Goal: Use online tool/utility

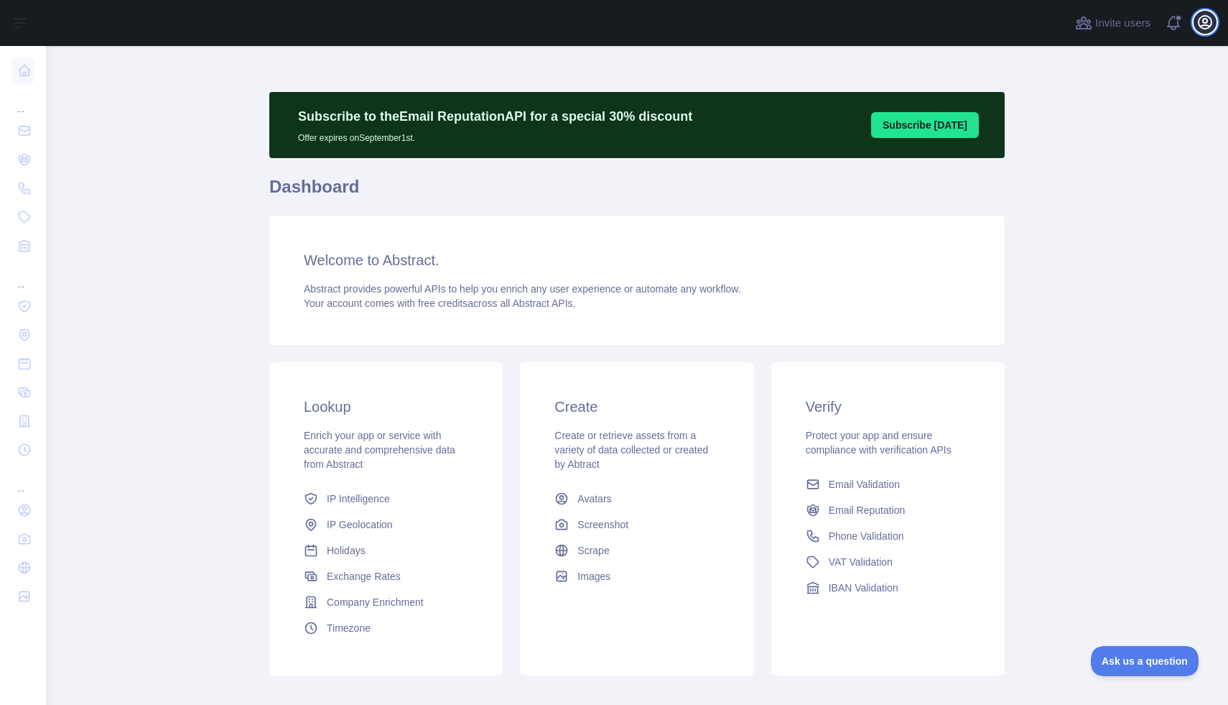
click at [1209, 22] on icon "button" at bounding box center [1205, 22] width 17 height 17
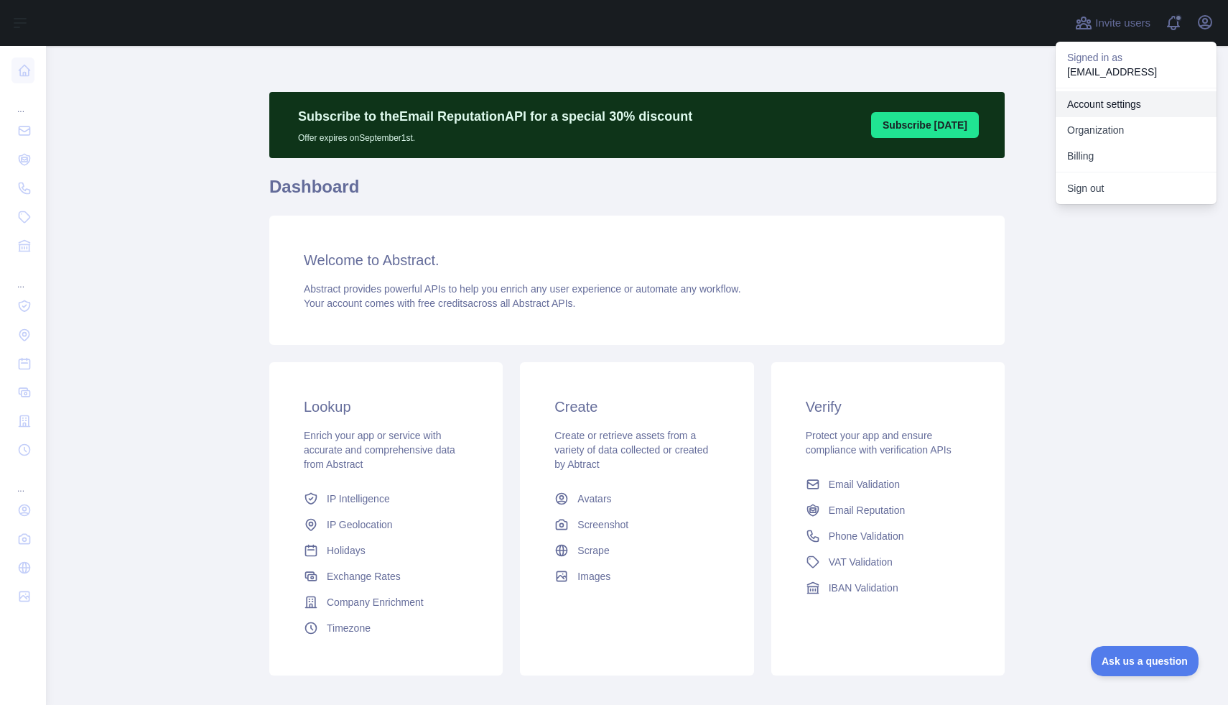
click at [1133, 106] on link "Account settings" at bounding box center [1136, 104] width 161 height 26
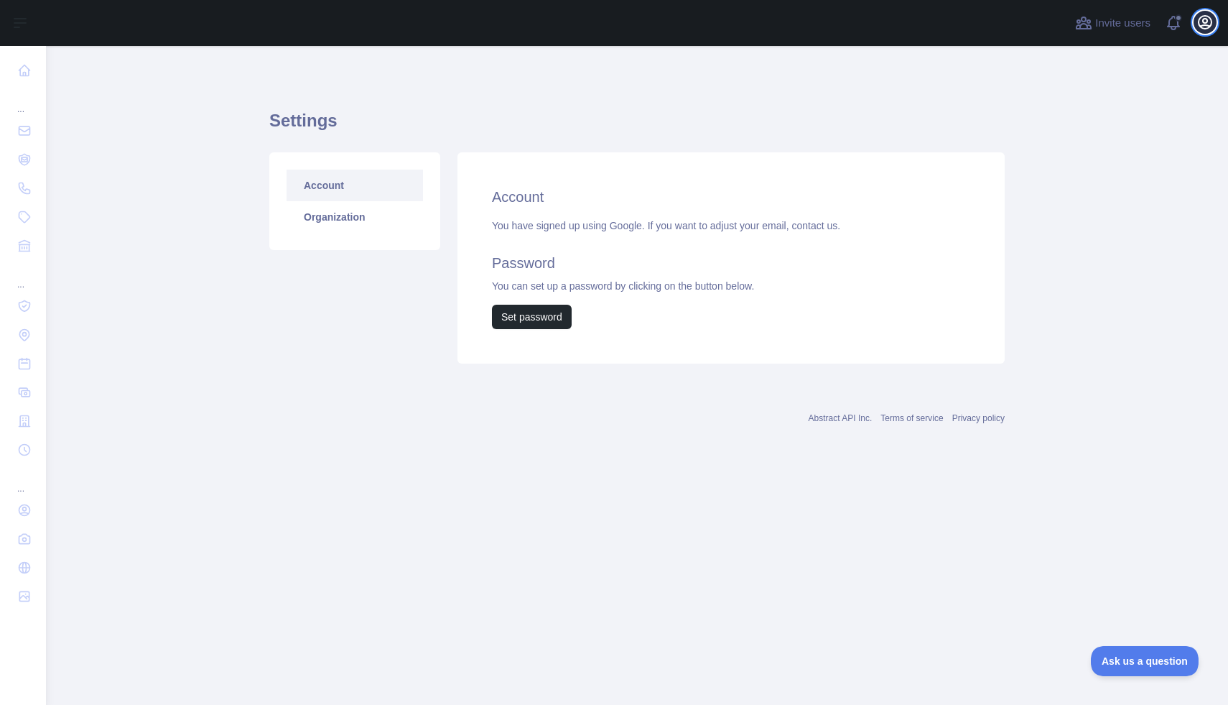
click at [1202, 26] on icon "button" at bounding box center [1205, 22] width 13 height 13
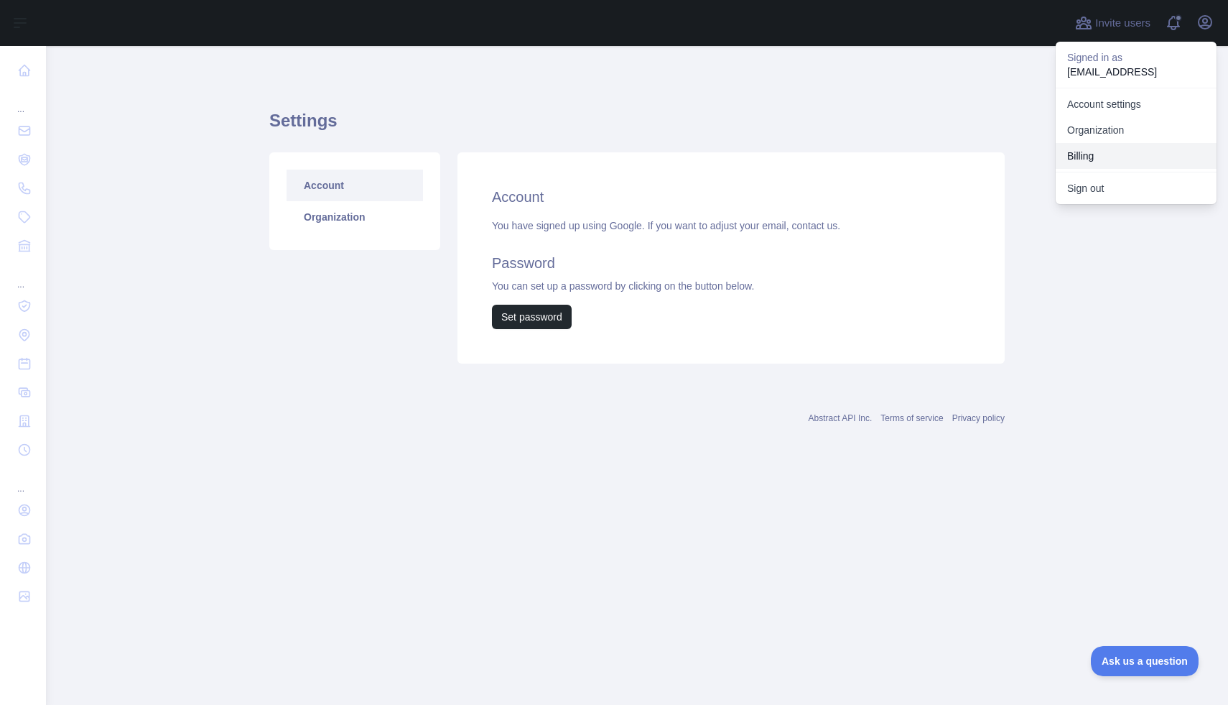
click at [1108, 162] on button "Billing" at bounding box center [1136, 156] width 161 height 26
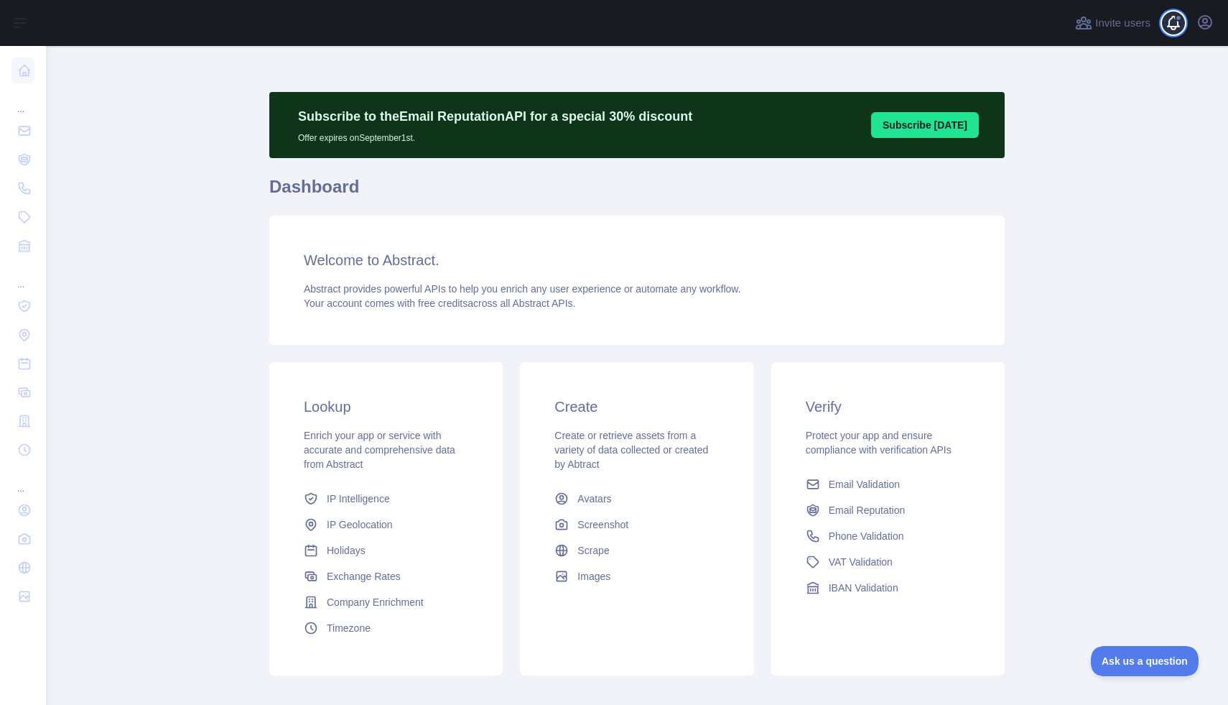
click at [1177, 22] on span at bounding box center [1179, 23] width 29 height 46
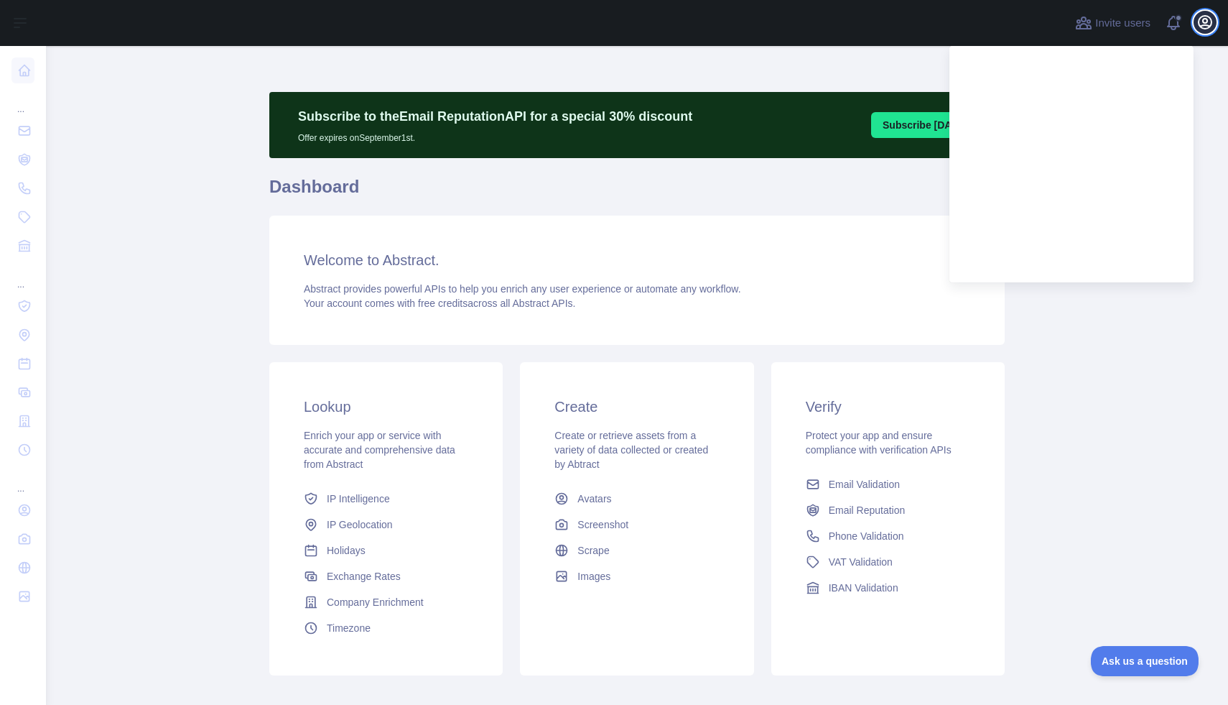
click at [1208, 15] on icon "button" at bounding box center [1205, 22] width 17 height 17
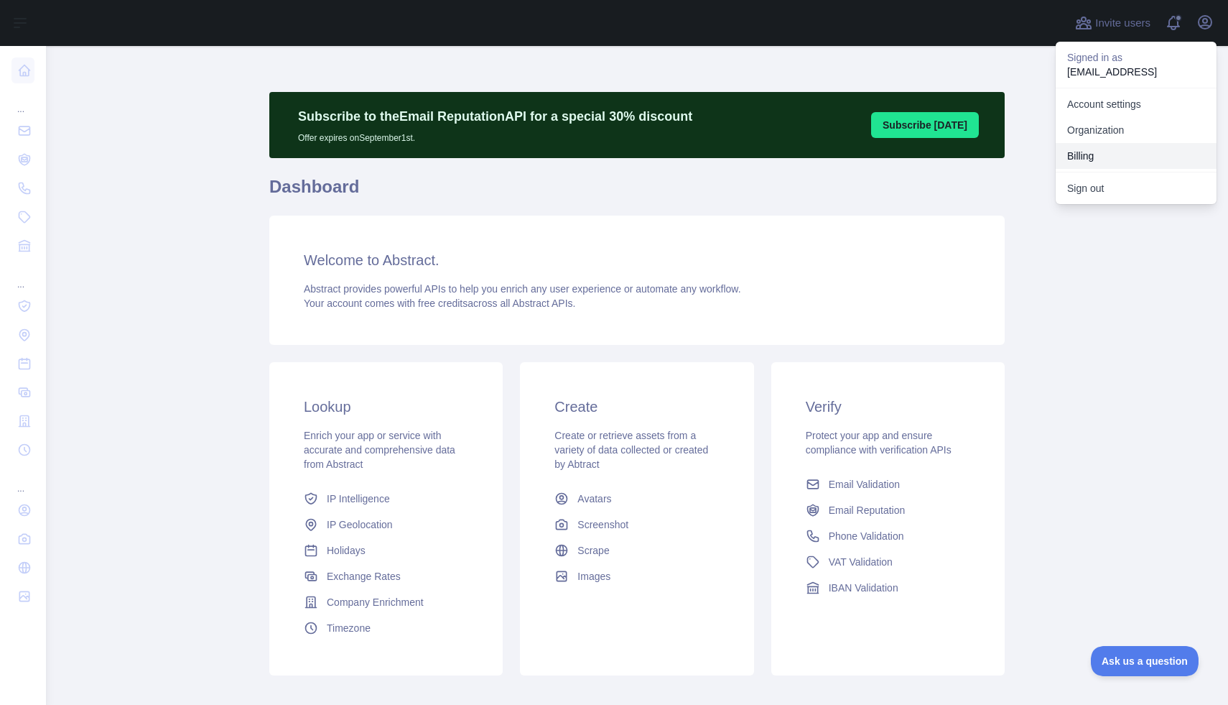
click at [1102, 154] on button "Billing" at bounding box center [1136, 156] width 161 height 26
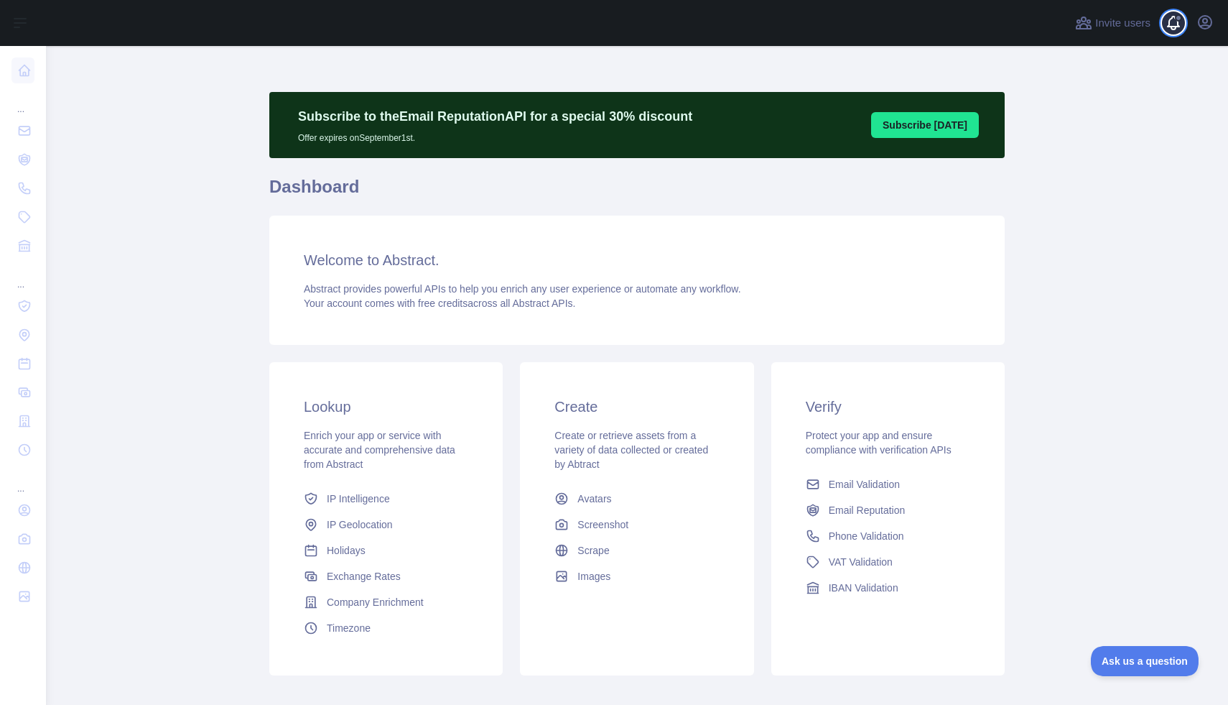
click at [1179, 22] on span at bounding box center [1179, 23] width 29 height 46
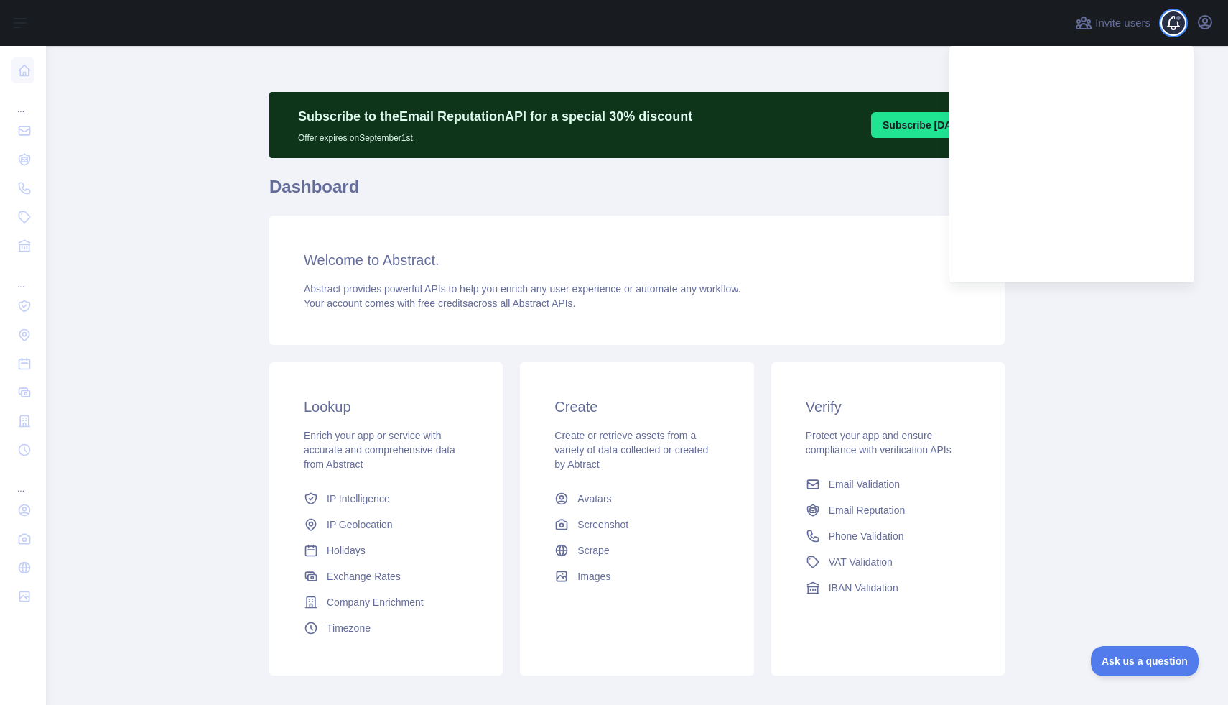
click at [1179, 22] on span at bounding box center [1179, 23] width 29 height 46
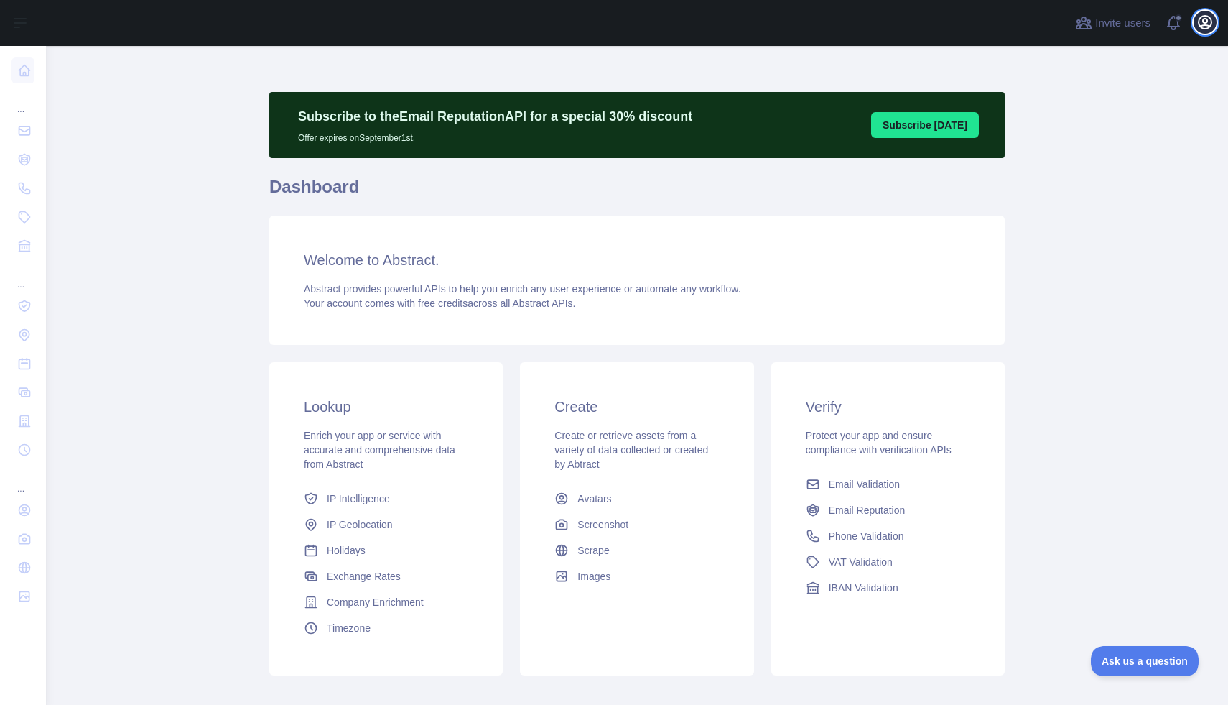
click at [1207, 22] on icon "button" at bounding box center [1205, 22] width 13 height 13
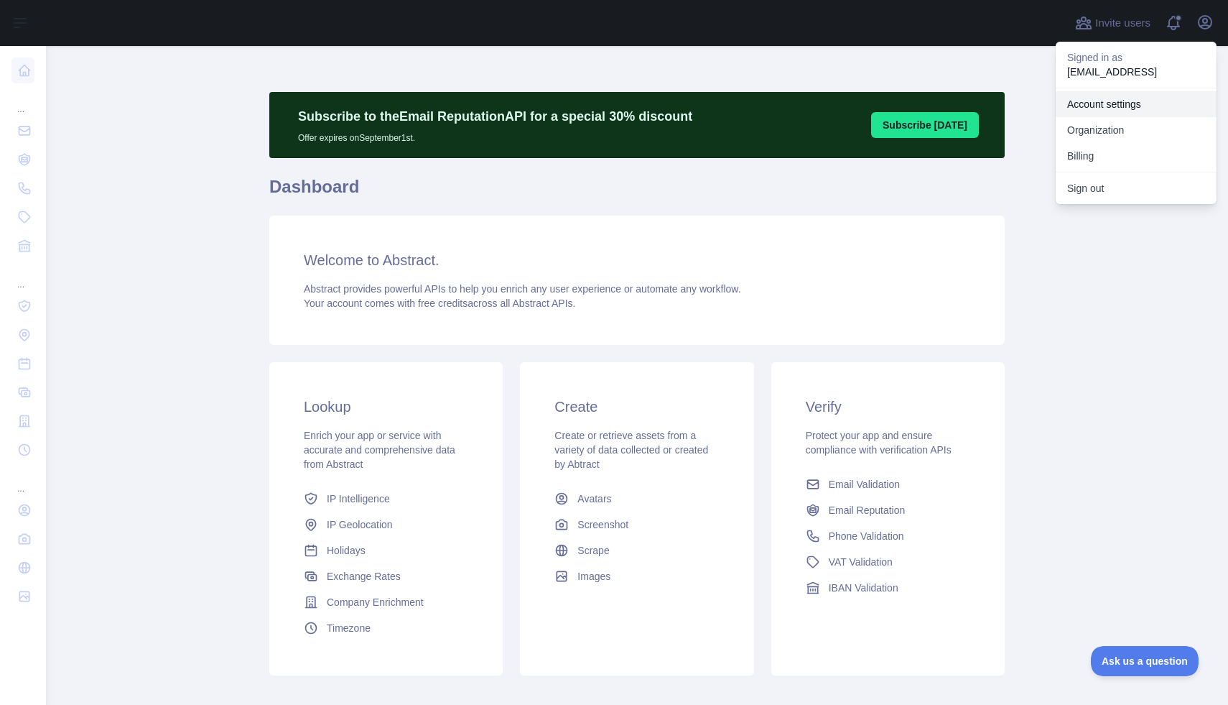
click at [1120, 99] on link "Account settings" at bounding box center [1136, 104] width 161 height 26
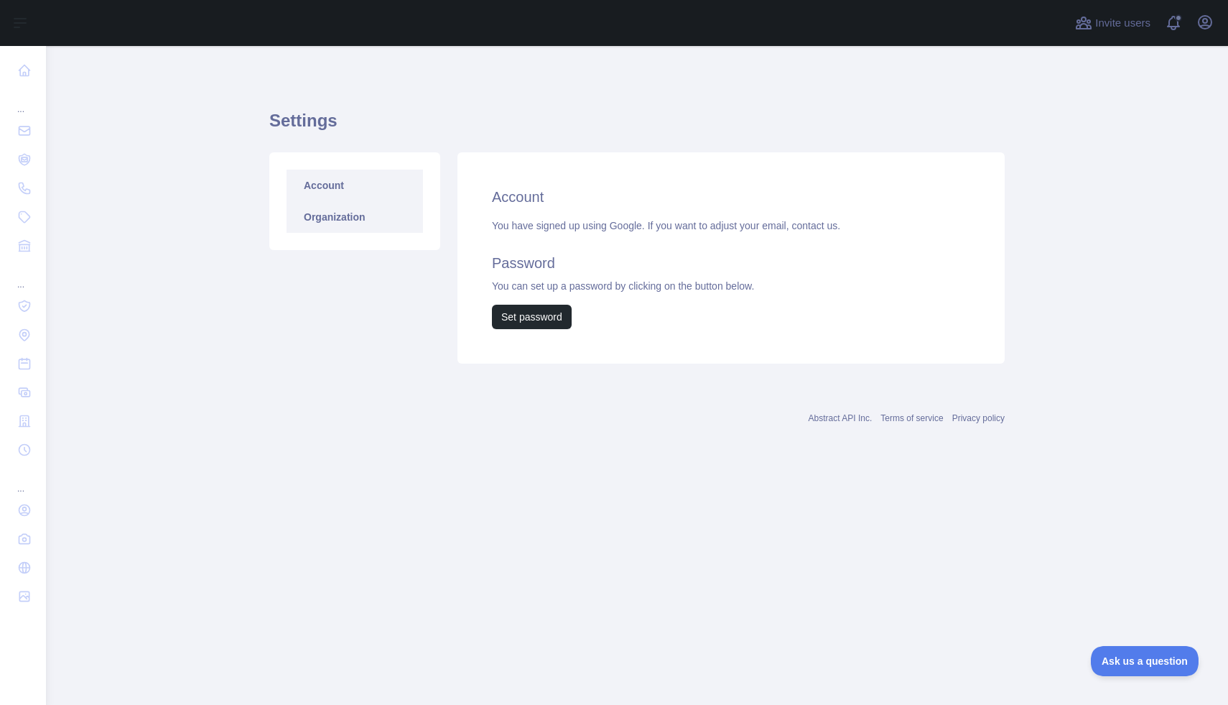
click at [311, 211] on link "Organization" at bounding box center [355, 217] width 136 height 32
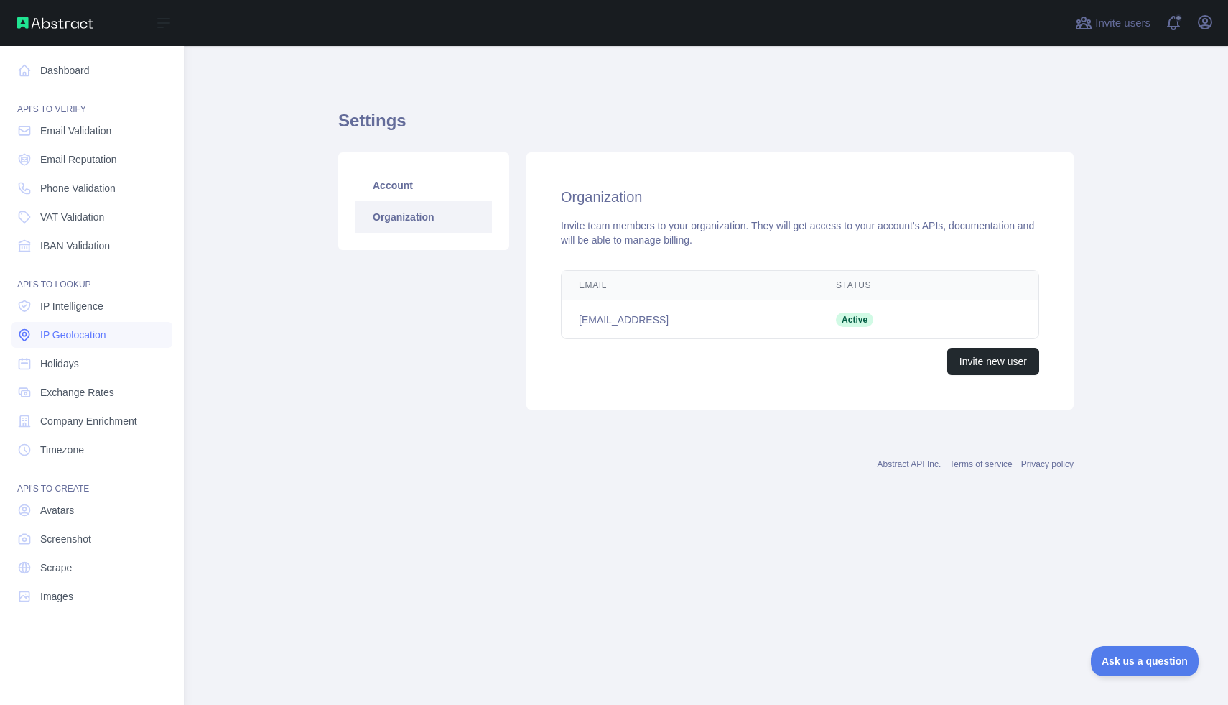
click at [60, 335] on span "IP Geolocation" at bounding box center [73, 335] width 66 height 14
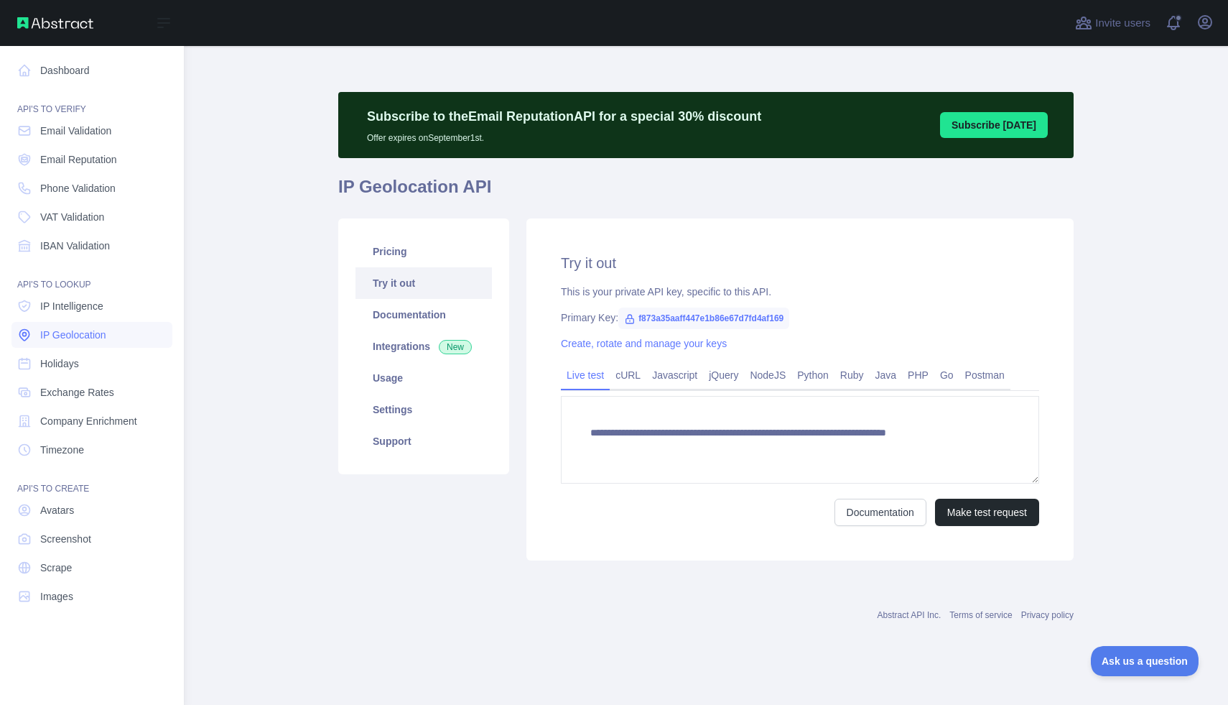
type textarea "**********"
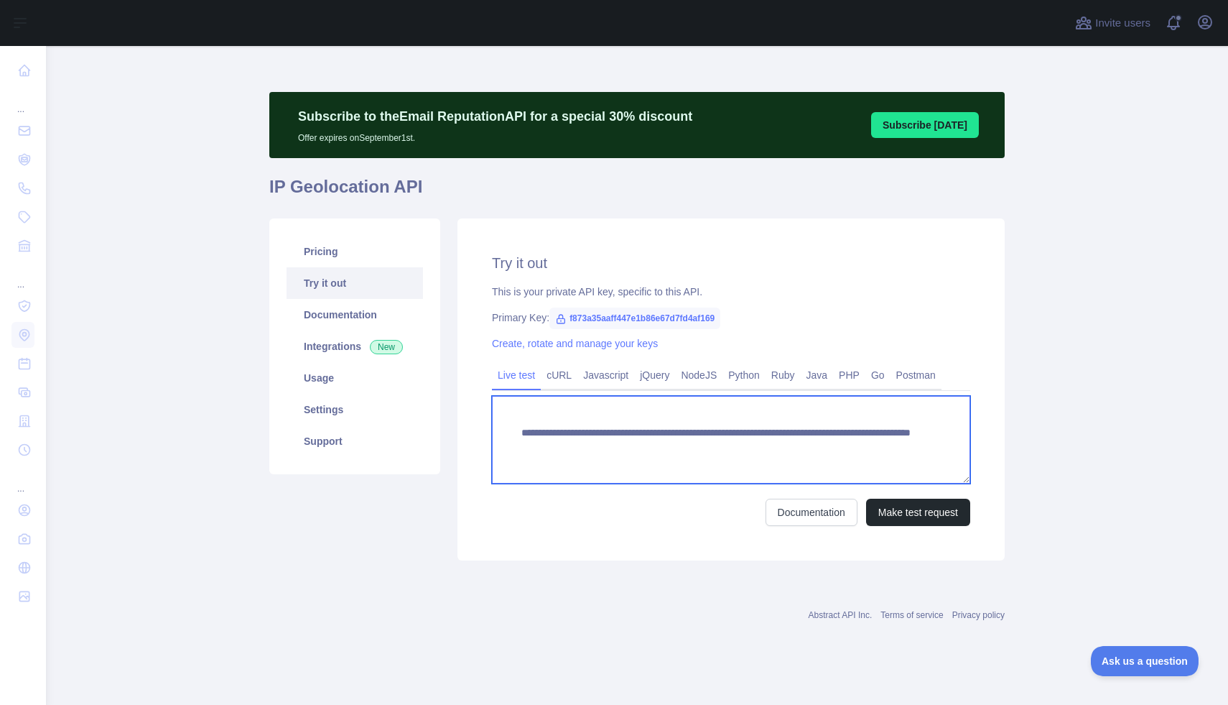
click at [646, 445] on textarea "**********" at bounding box center [731, 440] width 478 height 88
click at [691, 450] on textarea "**********" at bounding box center [731, 440] width 478 height 88
